Goal: Task Accomplishment & Management: Use online tool/utility

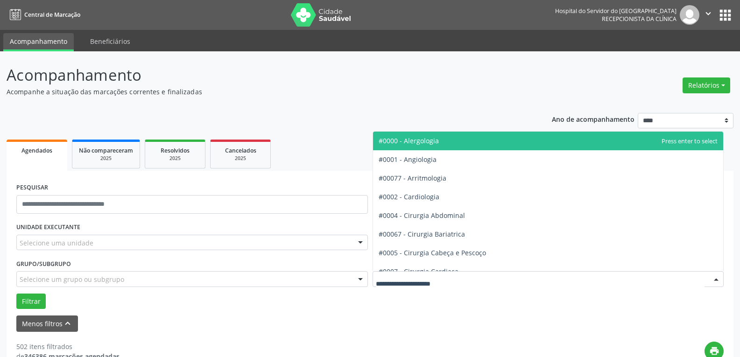
click at [454, 281] on div at bounding box center [549, 279] width 352 height 16
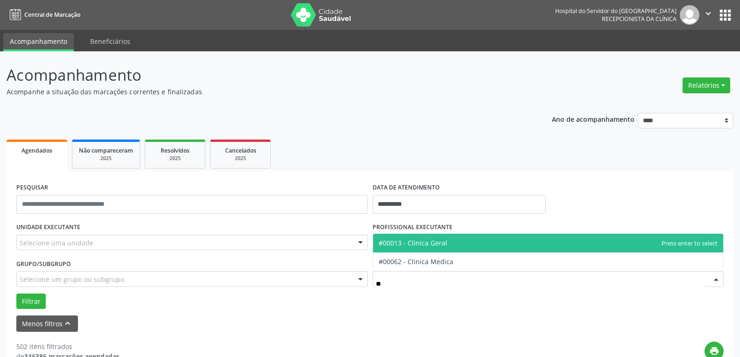
type input "***"
click at [443, 239] on span "#00013 - Clinica Geral" at bounding box center [413, 243] width 69 height 9
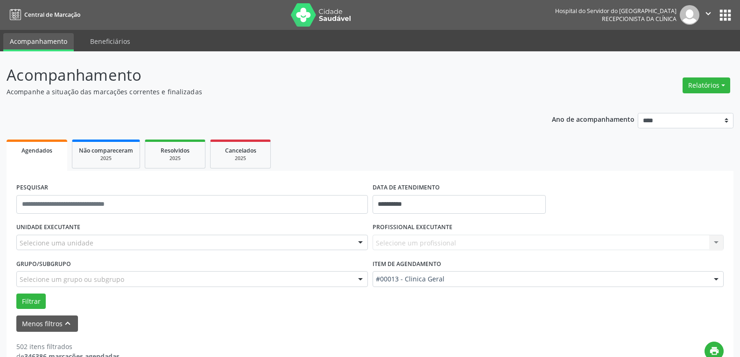
click at [415, 240] on div "Selecione um profissional Nenhum resultado encontrado para: " " Não há nenhuma …" at bounding box center [549, 243] width 352 height 16
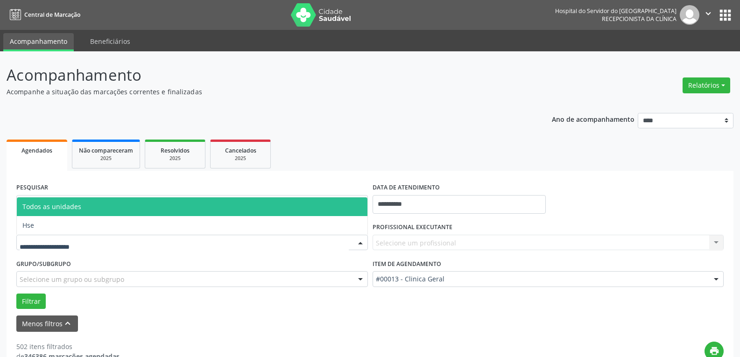
click at [218, 241] on div at bounding box center [192, 243] width 352 height 16
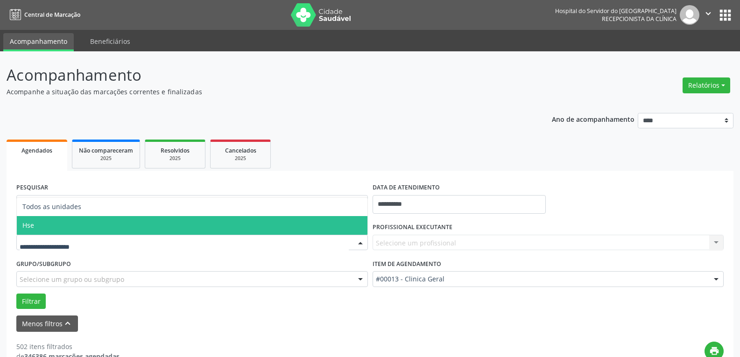
click at [220, 232] on span "Hse" at bounding box center [192, 225] width 351 height 19
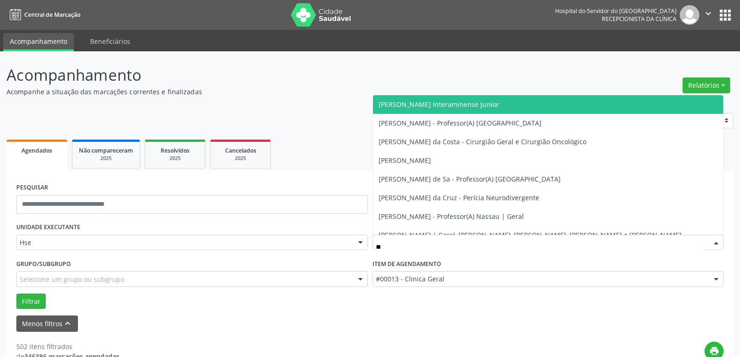
type input "***"
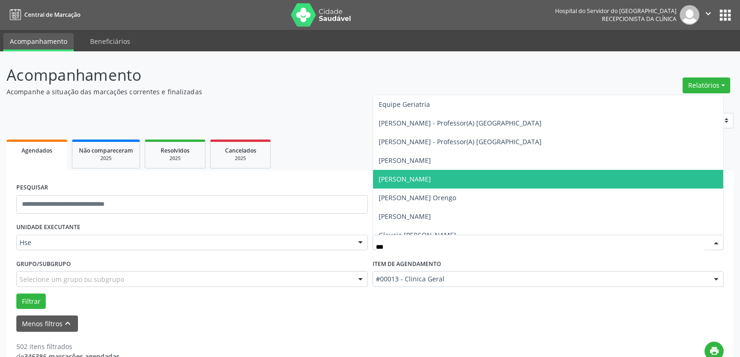
click at [411, 181] on span "[PERSON_NAME]" at bounding box center [405, 179] width 52 height 9
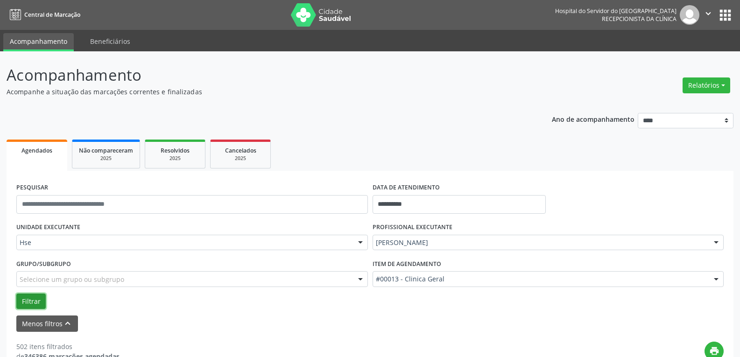
click at [32, 297] on button "Filtrar" at bounding box center [30, 302] width 29 height 16
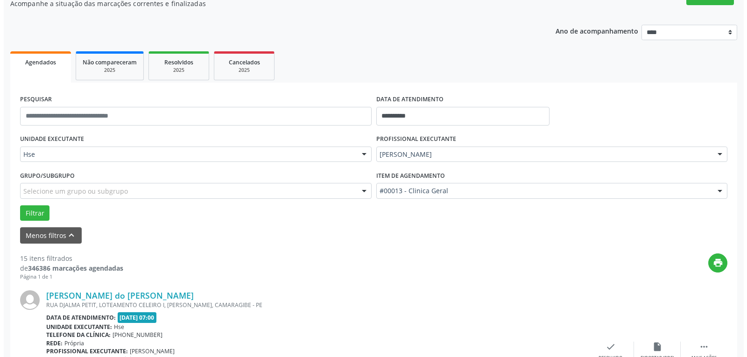
scroll to position [187, 0]
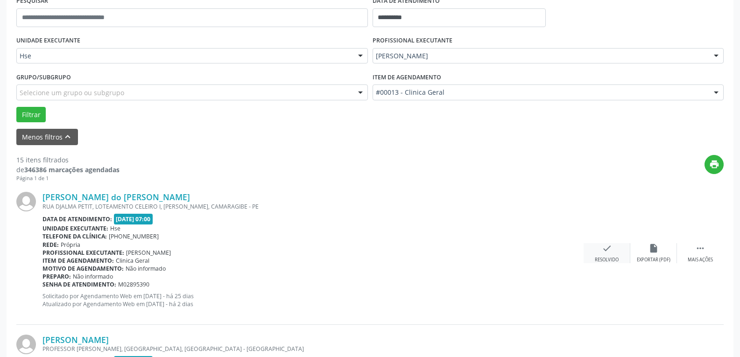
click at [602, 251] on icon "check" at bounding box center [607, 248] width 10 height 10
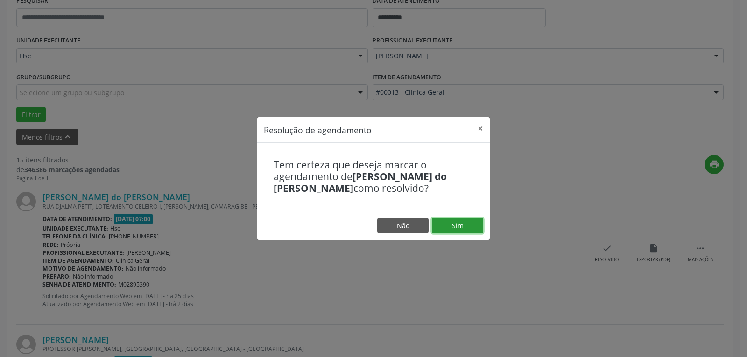
click at [463, 221] on button "Sim" at bounding box center [457, 226] width 51 height 16
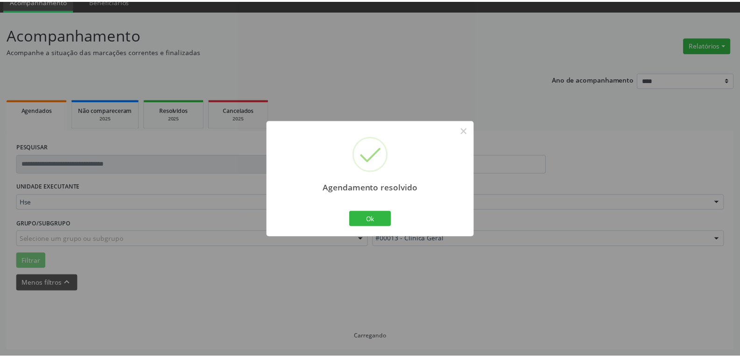
scroll to position [41, 0]
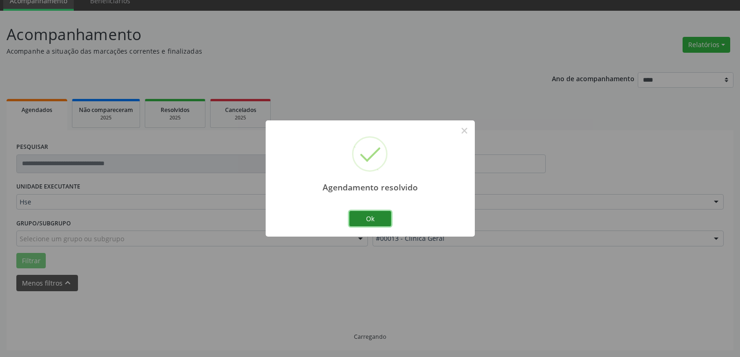
click at [378, 223] on button "Ok" at bounding box center [370, 219] width 42 height 16
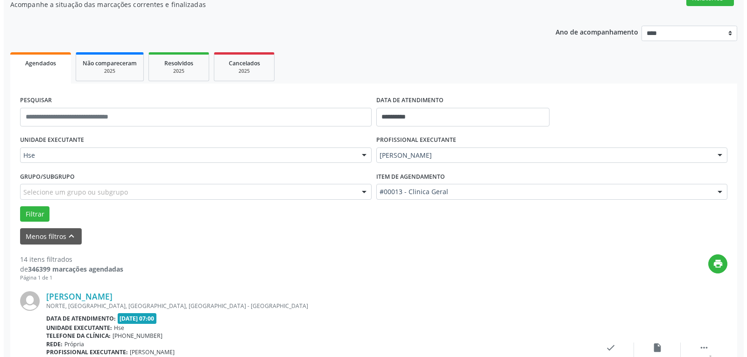
scroll to position [134, 0]
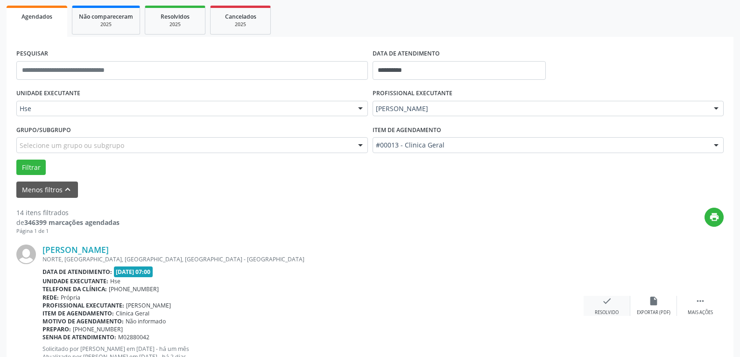
click at [607, 309] on div "check Resolvido" at bounding box center [607, 306] width 47 height 20
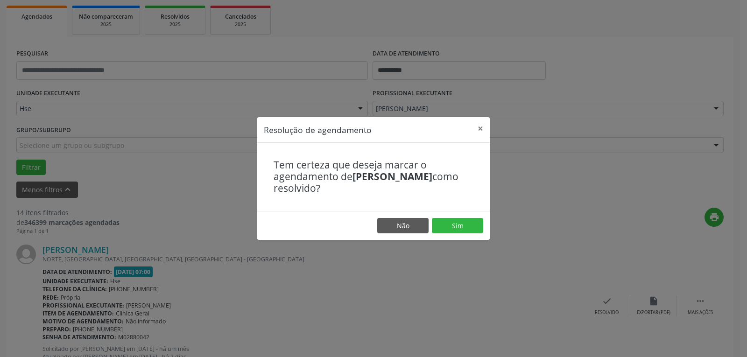
click at [462, 217] on footer "Não Sim" at bounding box center [373, 225] width 233 height 29
click at [465, 223] on button "Sim" at bounding box center [457, 226] width 51 height 16
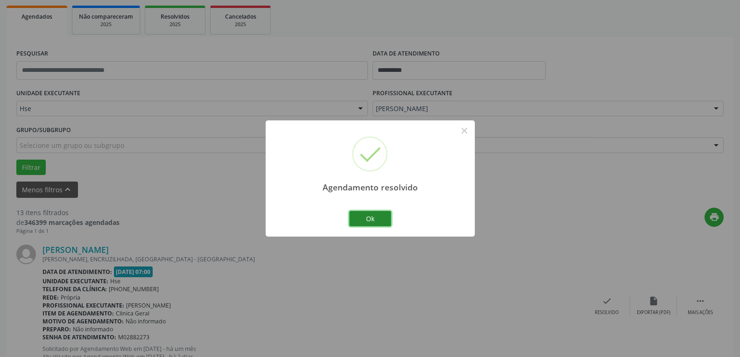
click at [379, 224] on button "Ok" at bounding box center [370, 219] width 42 height 16
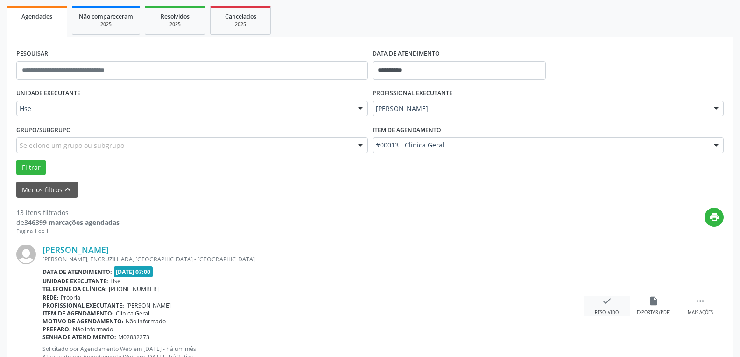
click at [606, 300] on icon "check" at bounding box center [607, 301] width 10 height 10
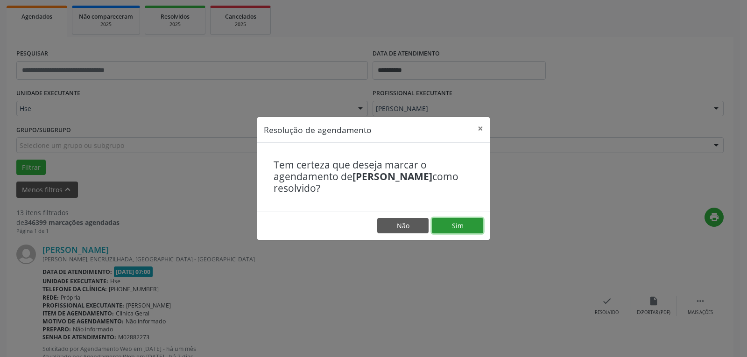
click at [453, 228] on button "Sim" at bounding box center [457, 226] width 51 height 16
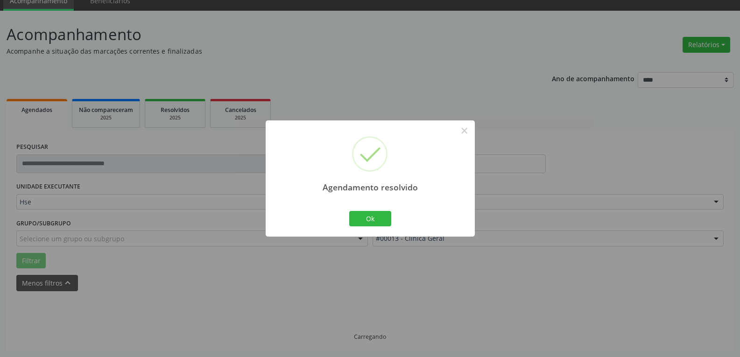
scroll to position [50, 0]
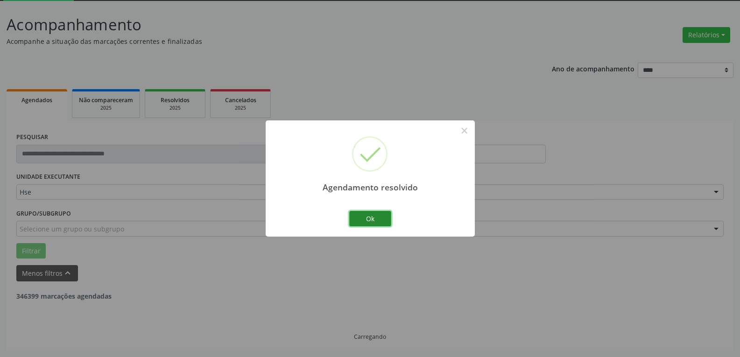
click at [378, 224] on button "Ok" at bounding box center [370, 219] width 42 height 16
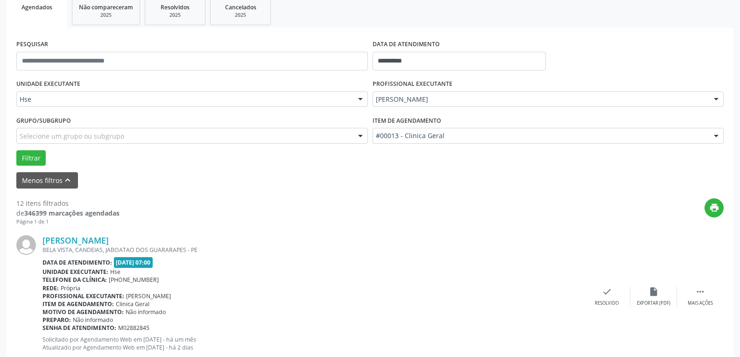
scroll to position [144, 0]
click at [693, 294] on div " Mais ações" at bounding box center [700, 296] width 47 height 20
click at [653, 294] on icon "alarm_off" at bounding box center [654, 291] width 10 height 10
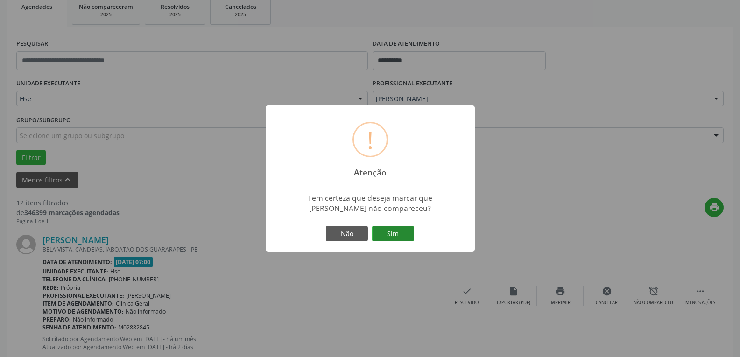
click at [392, 234] on button "Sim" at bounding box center [393, 234] width 42 height 16
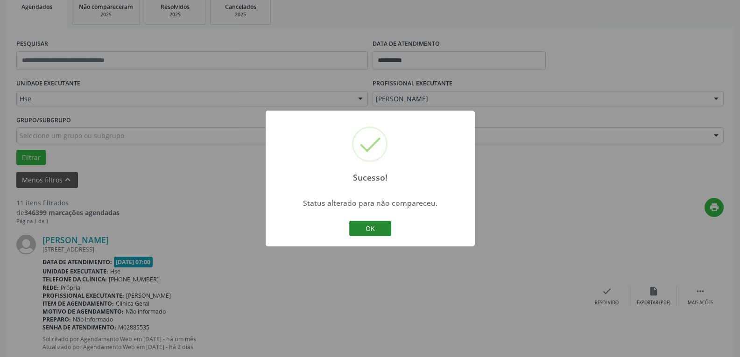
click at [387, 229] on button "OK" at bounding box center [370, 229] width 42 height 16
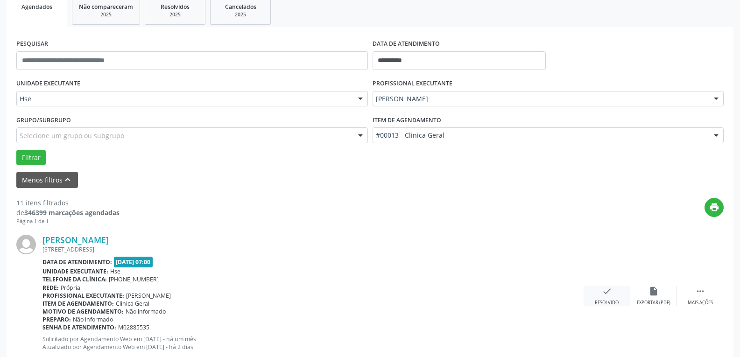
click at [615, 288] on div "check Resolvido" at bounding box center [607, 296] width 47 height 20
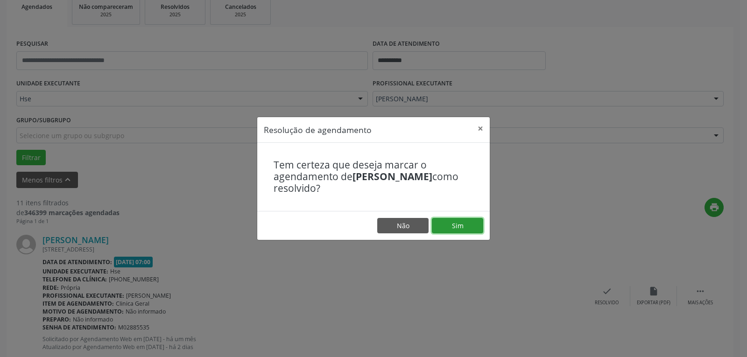
click at [467, 221] on button "Sim" at bounding box center [457, 226] width 51 height 16
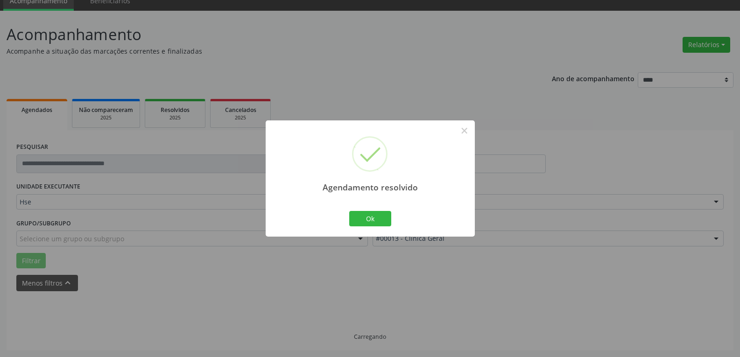
scroll to position [50, 0]
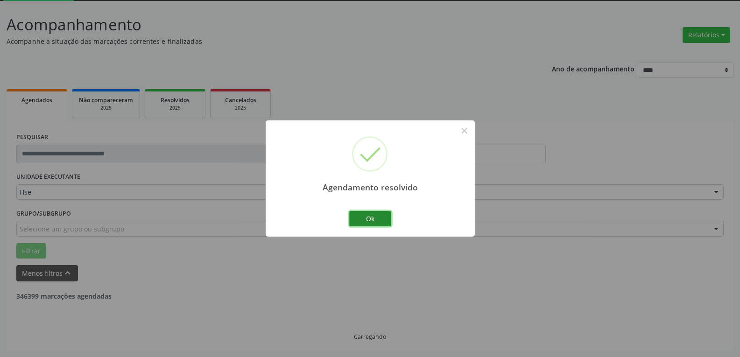
click at [375, 222] on button "Ok" at bounding box center [370, 219] width 42 height 16
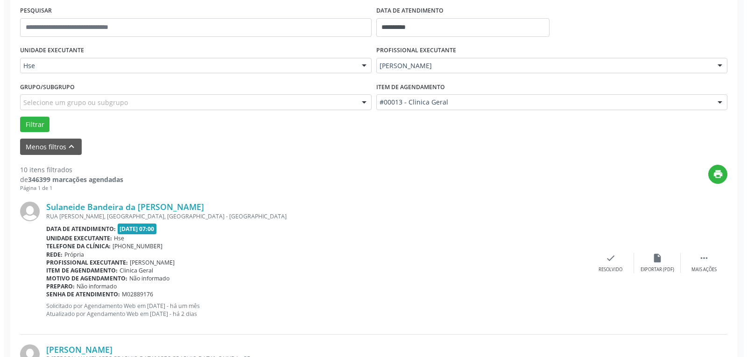
scroll to position [191, 0]
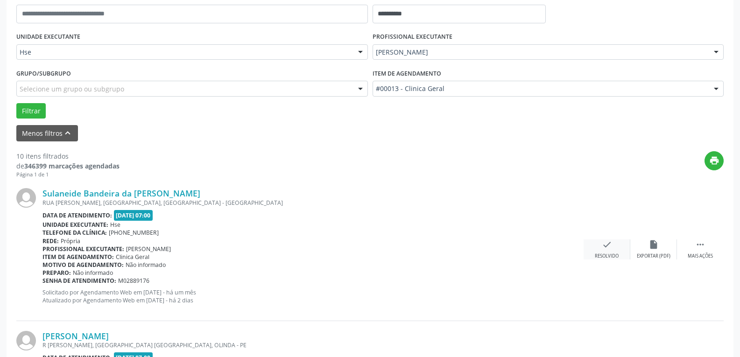
click at [615, 247] on div "check Resolvido" at bounding box center [607, 250] width 47 height 20
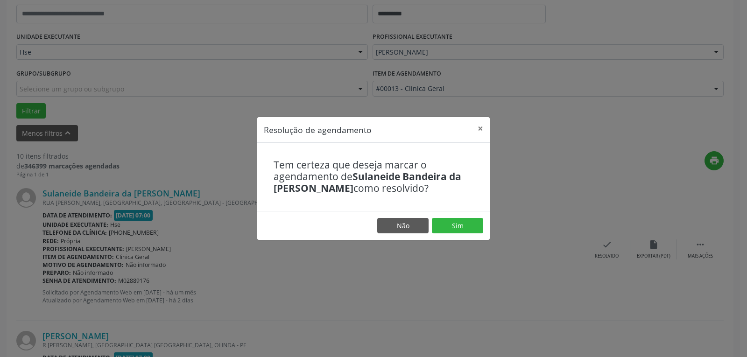
click at [468, 217] on footer "Não Sim" at bounding box center [373, 225] width 233 height 29
click at [460, 224] on button "Sim" at bounding box center [457, 226] width 51 height 16
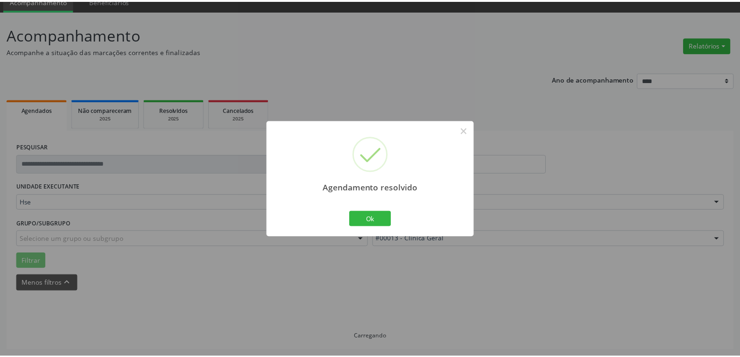
scroll to position [41, 0]
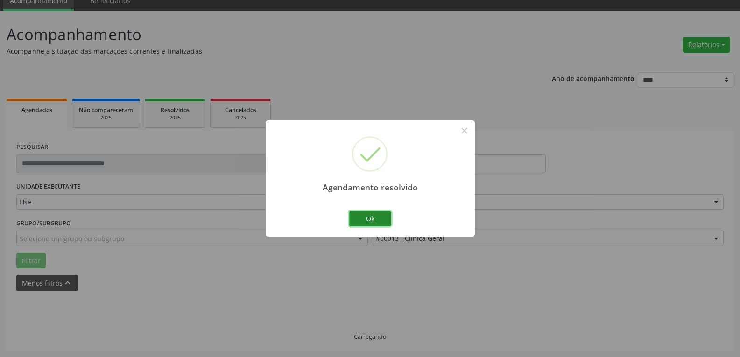
click at [371, 227] on button "Ok" at bounding box center [370, 219] width 42 height 16
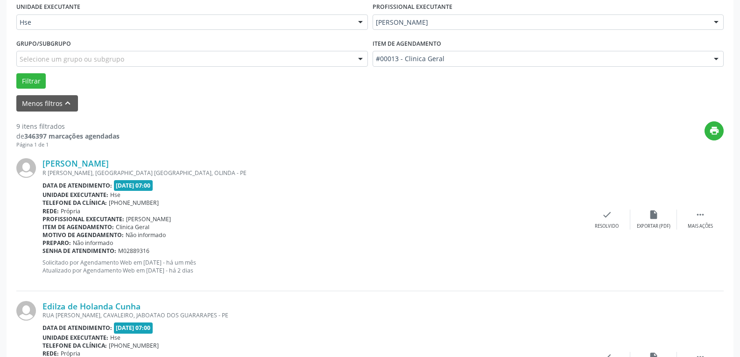
scroll to position [227, 0]
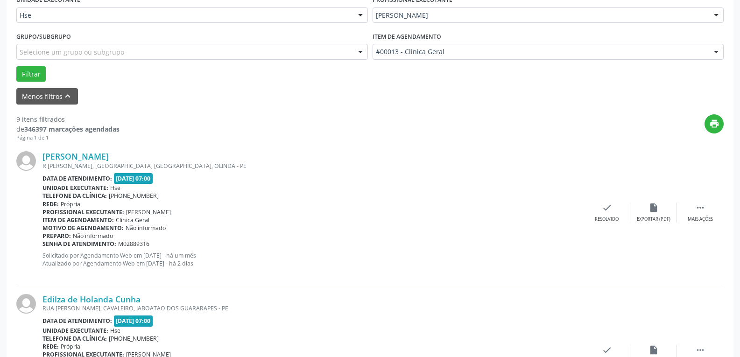
click at [695, 202] on div "[PERSON_NAME] R [PERSON_NAME], OURO PRETO [GEOGRAPHIC_DATA], OLINDA - PE Data d…" at bounding box center [370, 213] width 708 height 142
click at [709, 214] on div " Mais ações" at bounding box center [700, 213] width 47 height 20
click at [658, 214] on div "alarm_off Não compareceu" at bounding box center [653, 213] width 47 height 20
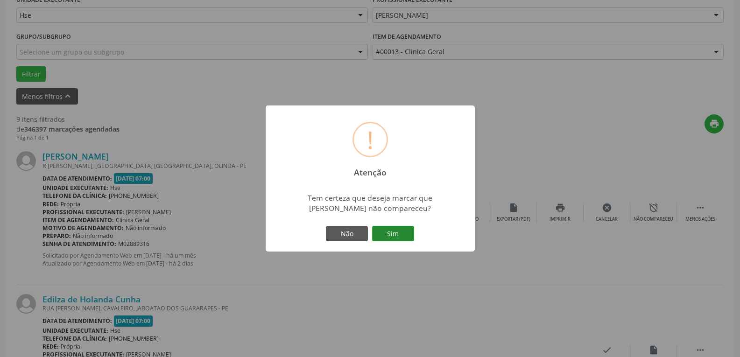
click at [401, 230] on button "Sim" at bounding box center [393, 234] width 42 height 16
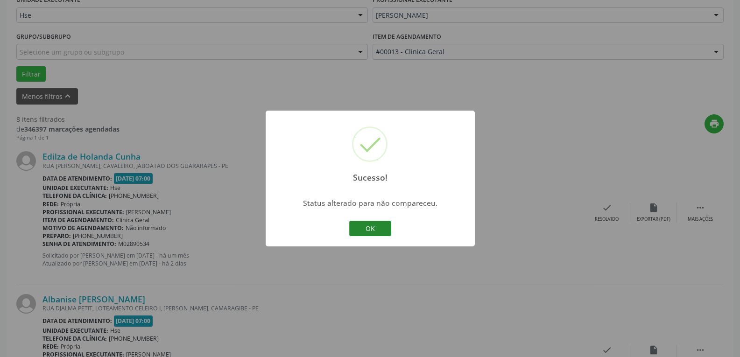
click at [388, 229] on button "OK" at bounding box center [370, 229] width 42 height 16
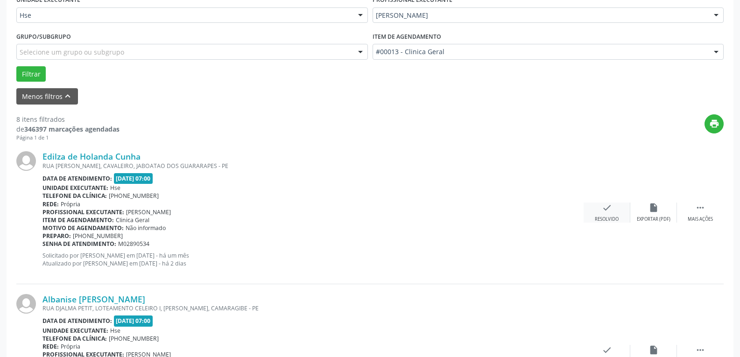
click at [599, 215] on div "check Resolvido" at bounding box center [607, 213] width 47 height 20
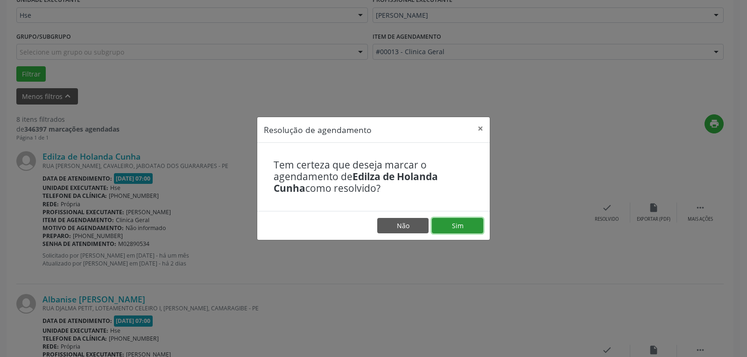
click at [470, 224] on button "Sim" at bounding box center [457, 226] width 51 height 16
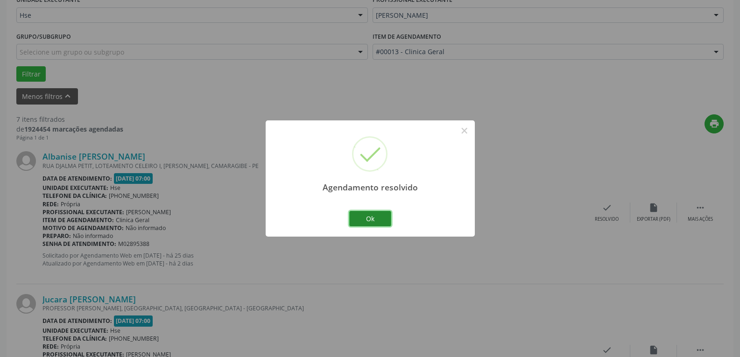
click at [380, 220] on button "Ok" at bounding box center [370, 219] width 42 height 16
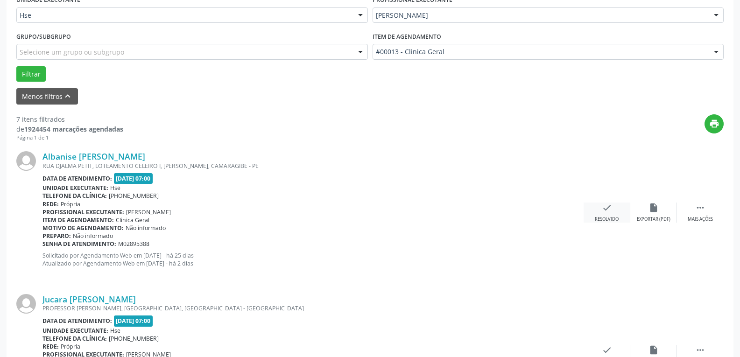
click at [601, 213] on div "check Resolvido" at bounding box center [607, 213] width 47 height 20
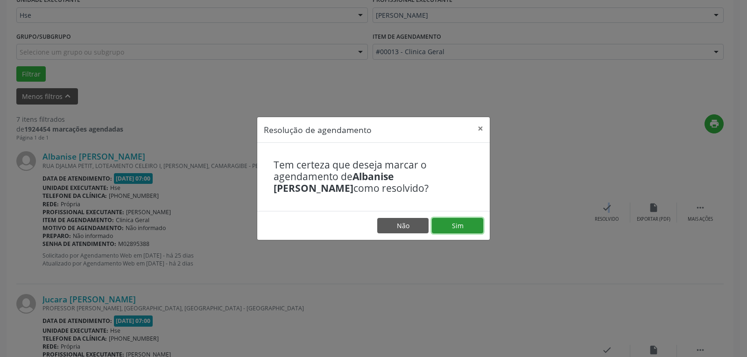
click at [477, 227] on button "Sim" at bounding box center [457, 226] width 51 height 16
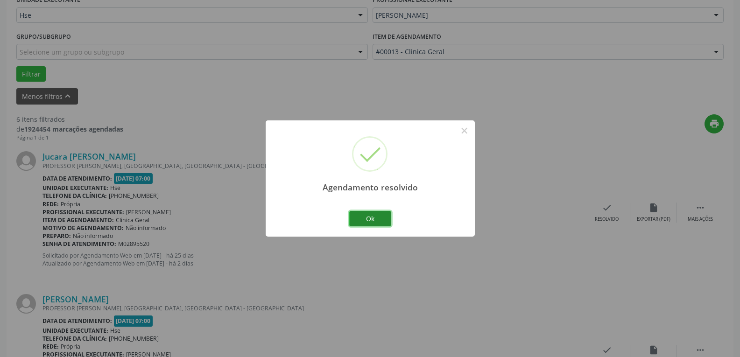
click at [382, 219] on button "Ok" at bounding box center [370, 219] width 42 height 16
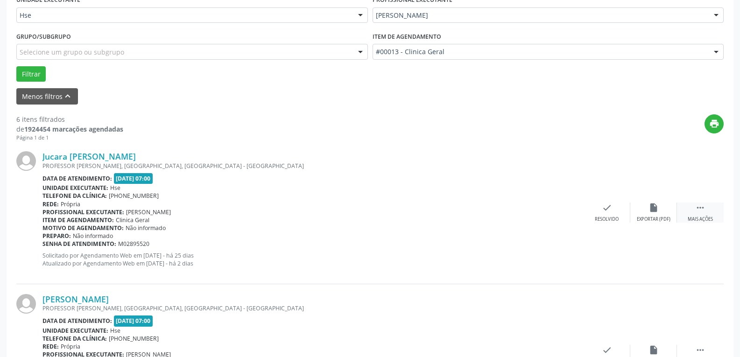
click at [703, 211] on icon "" at bounding box center [700, 208] width 10 height 10
click at [596, 212] on div "cancel Cancelar" at bounding box center [607, 213] width 47 height 20
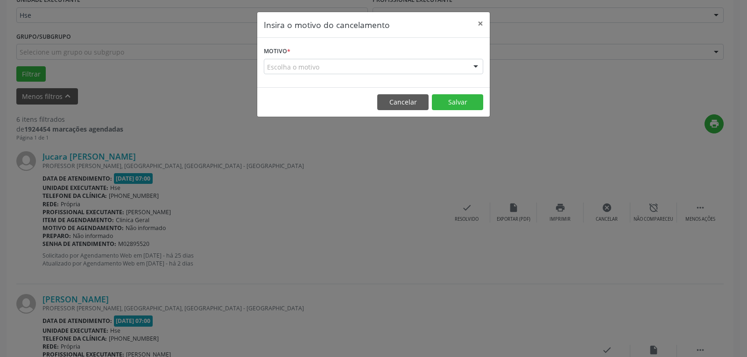
click at [406, 93] on footer "Cancelar Salvar" at bounding box center [373, 101] width 233 height 29
click at [410, 104] on button "Cancelar" at bounding box center [402, 102] width 51 height 16
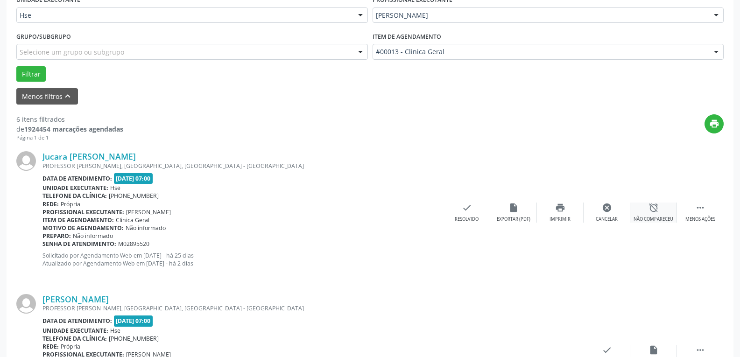
click at [647, 207] on div "alarm_off Não compareceu" at bounding box center [653, 213] width 47 height 20
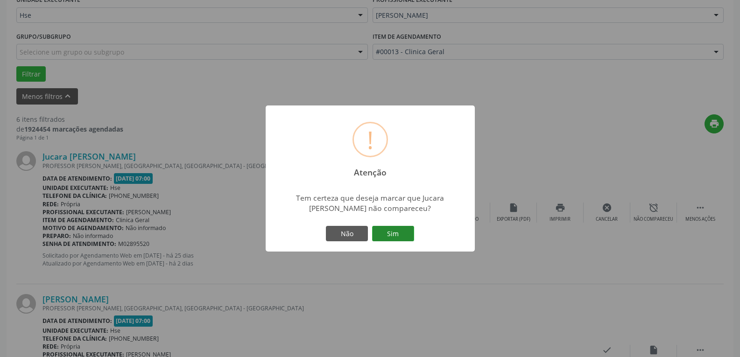
click at [400, 235] on button "Sim" at bounding box center [393, 234] width 42 height 16
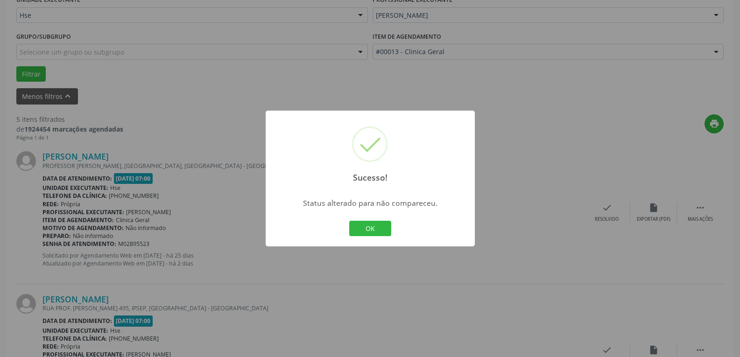
click at [368, 237] on div "OK Cancel" at bounding box center [370, 229] width 46 height 20
click at [368, 235] on button "OK" at bounding box center [370, 229] width 42 height 16
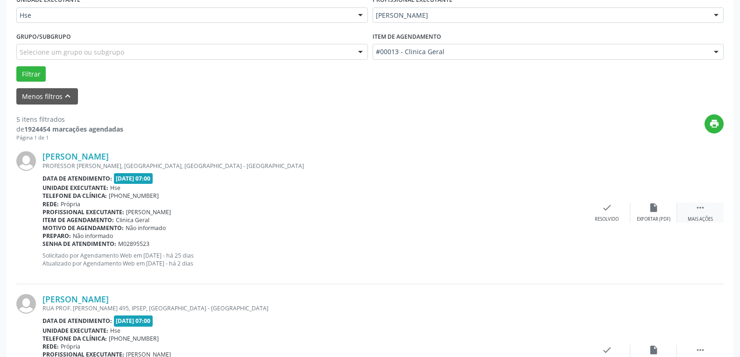
drag, startPoint x: 692, startPoint y: 212, endPoint x: 685, endPoint y: 210, distance: 7.1
click at [692, 212] on div " Mais ações" at bounding box center [700, 213] width 47 height 20
click at [636, 206] on div "alarm_off Não compareceu" at bounding box center [653, 213] width 47 height 20
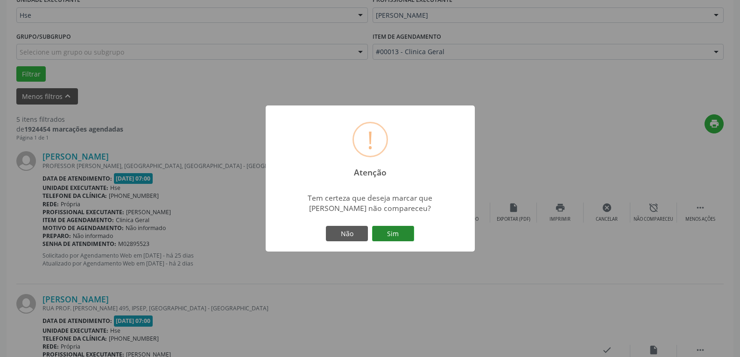
click at [399, 233] on button "Sim" at bounding box center [393, 234] width 42 height 16
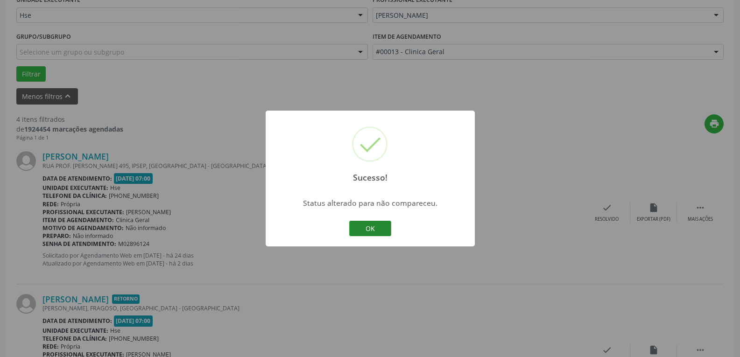
click at [363, 226] on button "OK" at bounding box center [370, 229] width 42 height 16
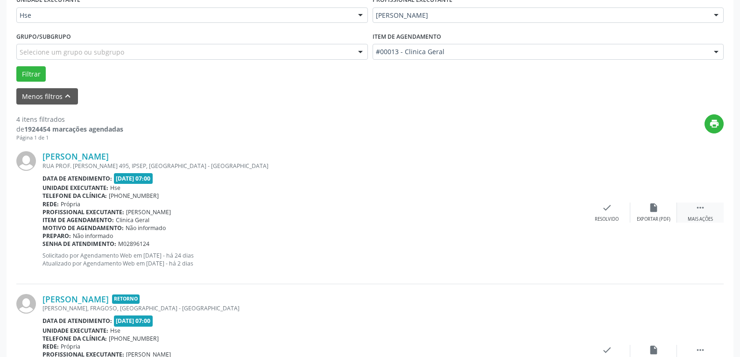
click at [707, 219] on div "Mais ações" at bounding box center [700, 219] width 25 height 7
click at [654, 207] on icon "alarm_off" at bounding box center [654, 208] width 10 height 10
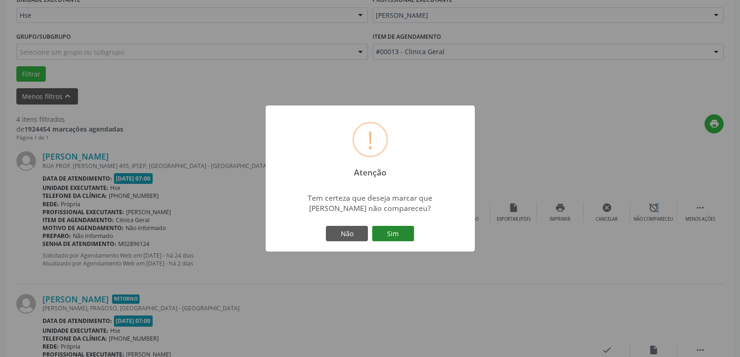
click at [409, 227] on button "Sim" at bounding box center [393, 234] width 42 height 16
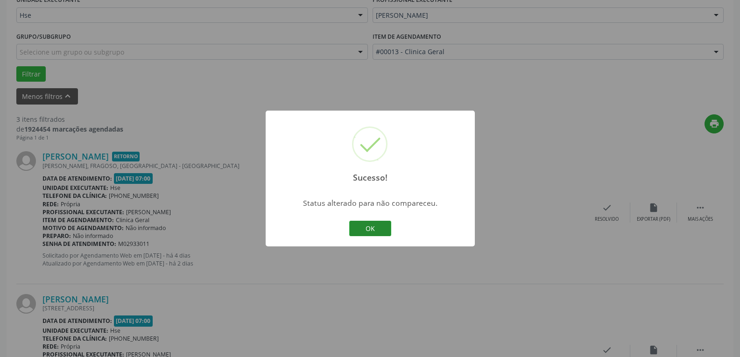
click at [367, 223] on button "OK" at bounding box center [370, 229] width 42 height 16
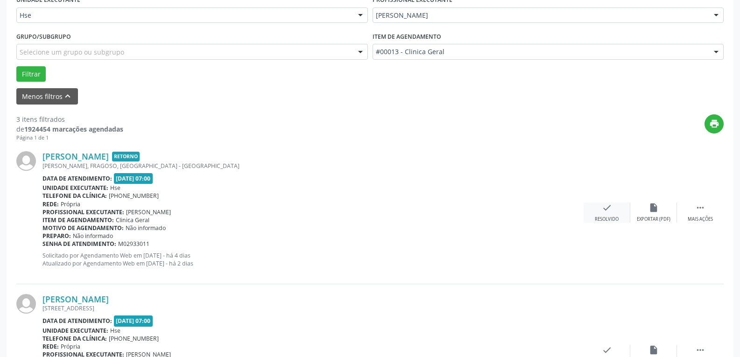
click at [615, 210] on div "check Resolvido" at bounding box center [607, 213] width 47 height 20
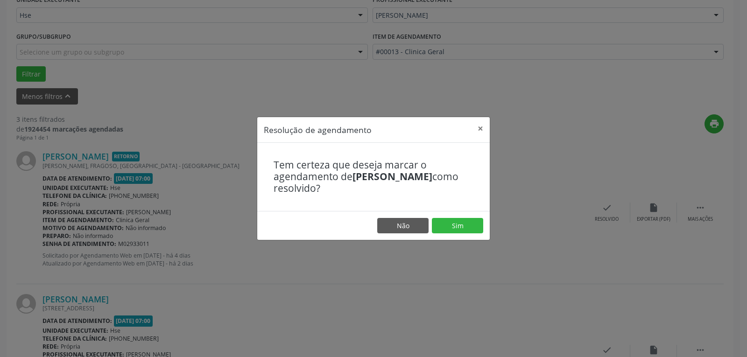
click at [471, 234] on footer "Não Sim" at bounding box center [373, 225] width 233 height 29
click at [468, 231] on button "Sim" at bounding box center [457, 226] width 51 height 16
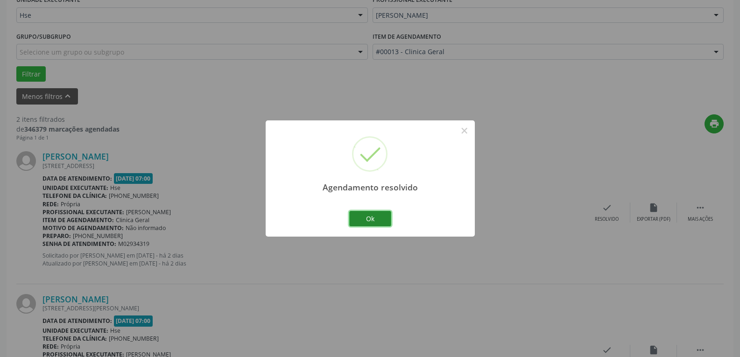
click at [381, 216] on button "Ok" at bounding box center [370, 219] width 42 height 16
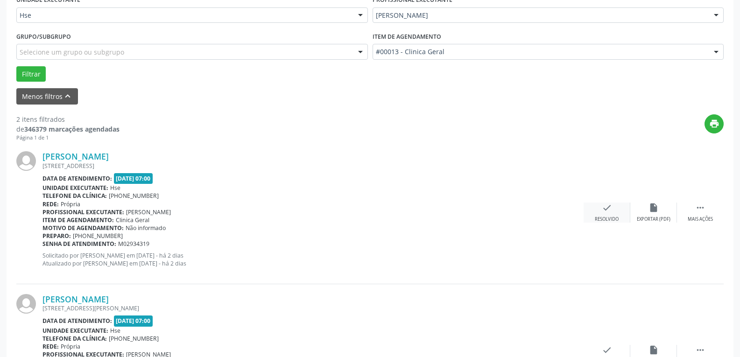
click at [616, 217] on div "Resolvido" at bounding box center [607, 219] width 24 height 7
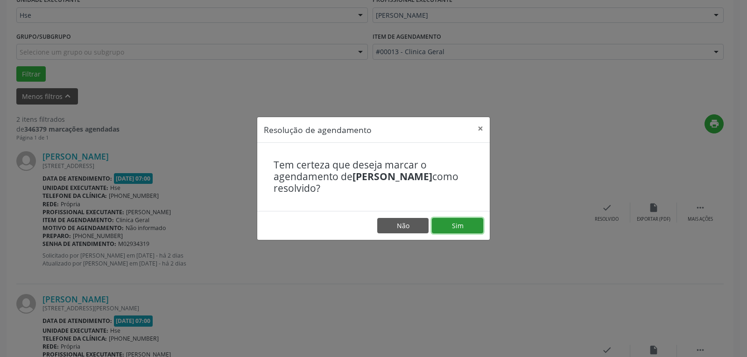
click at [449, 227] on button "Sim" at bounding box center [457, 226] width 51 height 16
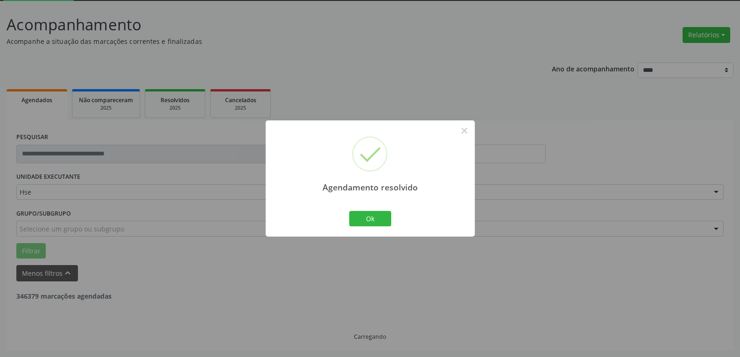
scroll to position [170, 0]
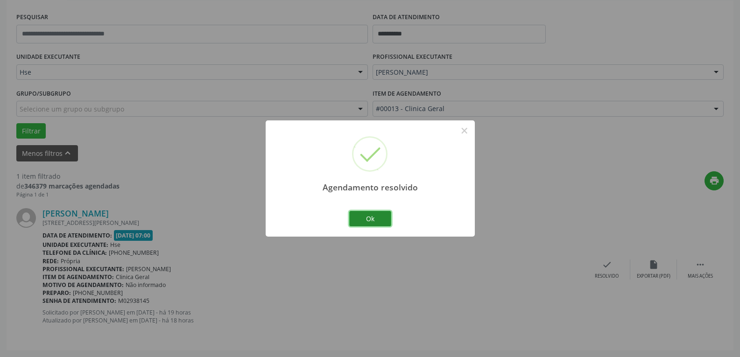
click at [355, 220] on button "Ok" at bounding box center [370, 219] width 42 height 16
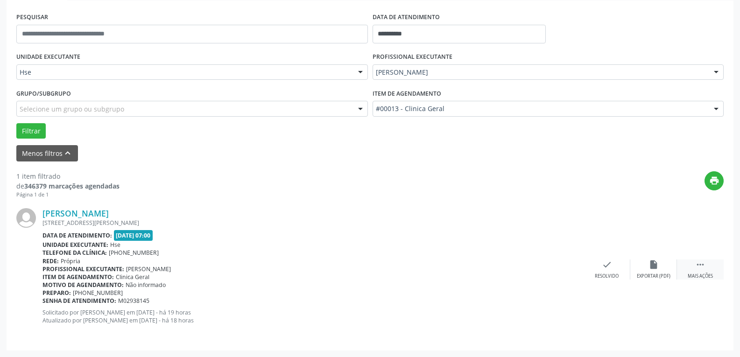
click at [680, 267] on div " Mais ações" at bounding box center [700, 270] width 47 height 20
click at [645, 269] on div "alarm_off Não compareceu" at bounding box center [653, 270] width 47 height 20
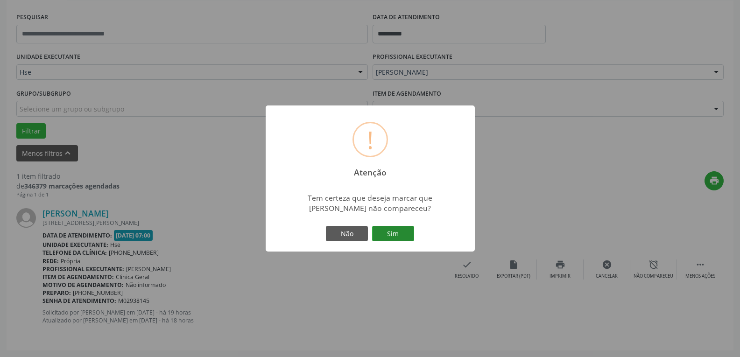
click at [392, 233] on button "Sim" at bounding box center [393, 234] width 42 height 16
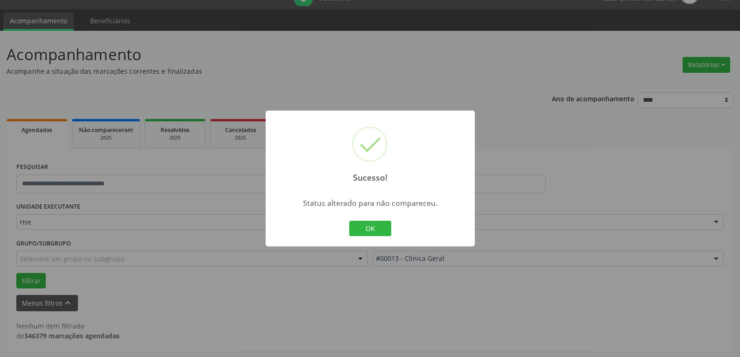
scroll to position [21, 0]
click at [385, 229] on button "OK" at bounding box center [370, 229] width 42 height 16
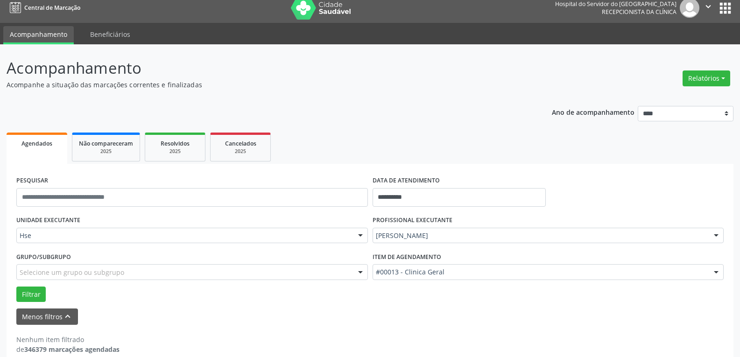
scroll to position [0, 0]
